Goal: Use online tool/utility: Utilize a website feature to perform a specific function

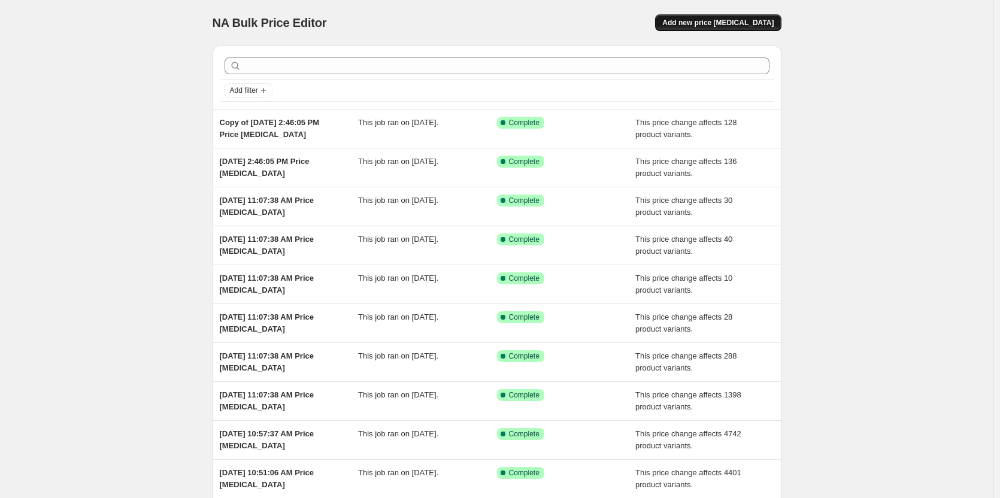
click at [741, 27] on span "Add new price [MEDICAL_DATA]" at bounding box center [717, 23] width 111 height 10
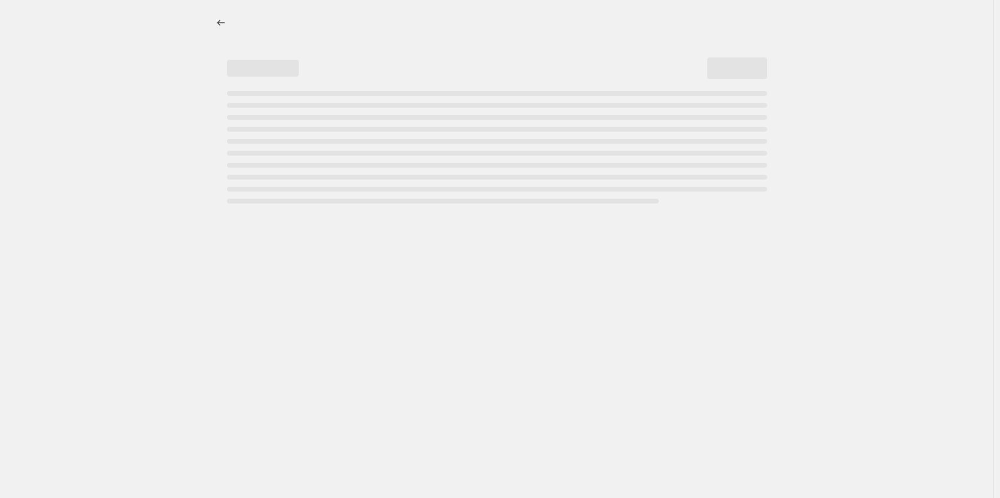
select select "percentage"
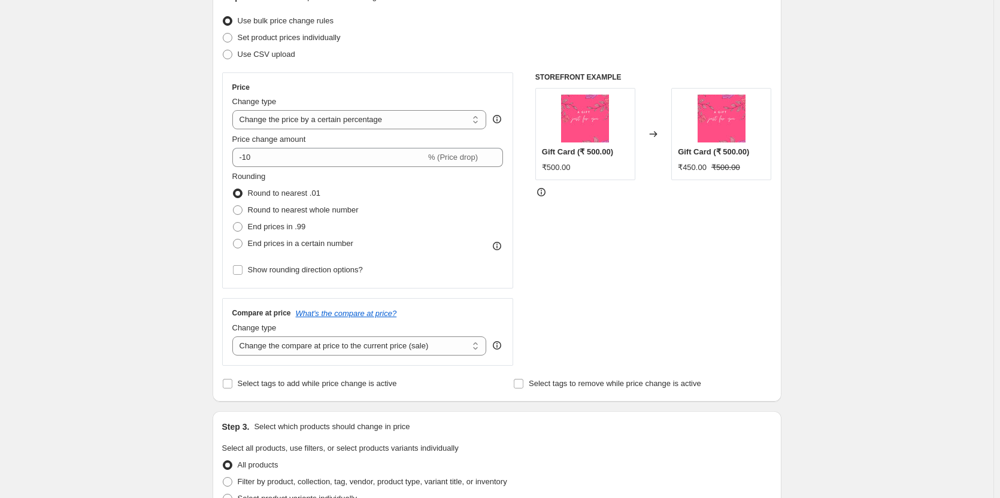
scroll to position [180, 0]
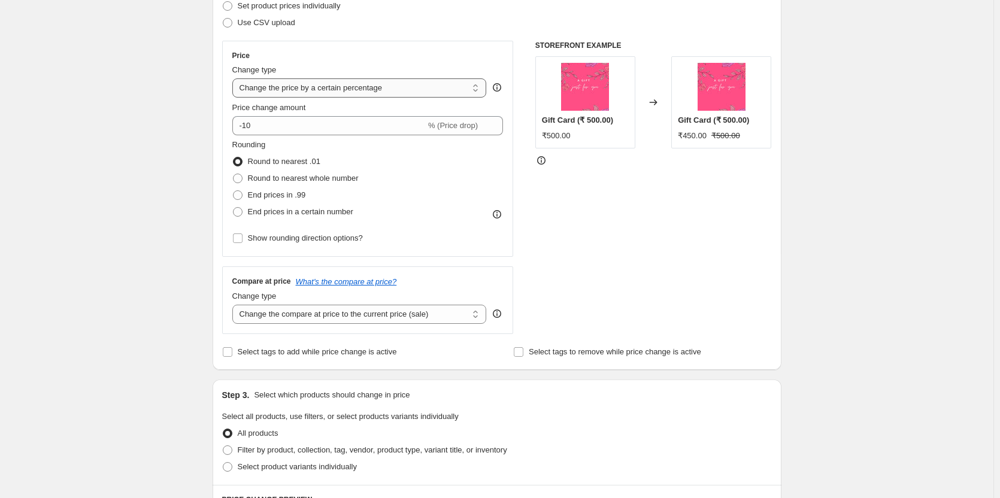
click at [351, 88] on select "Change the price to a certain amount Change the price by a certain amount Chang…" at bounding box center [359, 87] width 254 height 19
click at [869, 177] on div "Create new price [MEDICAL_DATA]. This page is ready Create new price [MEDICAL_D…" at bounding box center [496, 418] width 993 height 1197
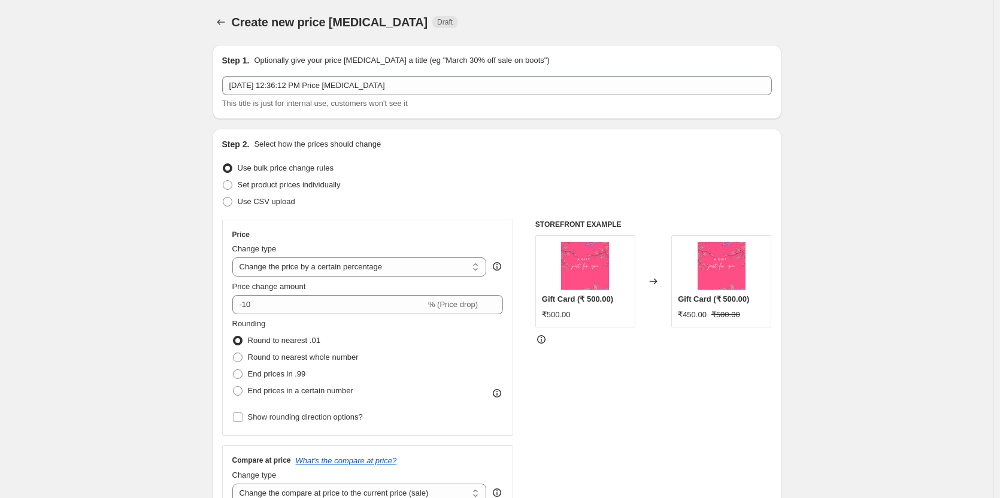
scroll to position [0, 0]
click at [216, 26] on button "Price change jobs" at bounding box center [221, 22] width 17 height 17
